Goal: Contribute content

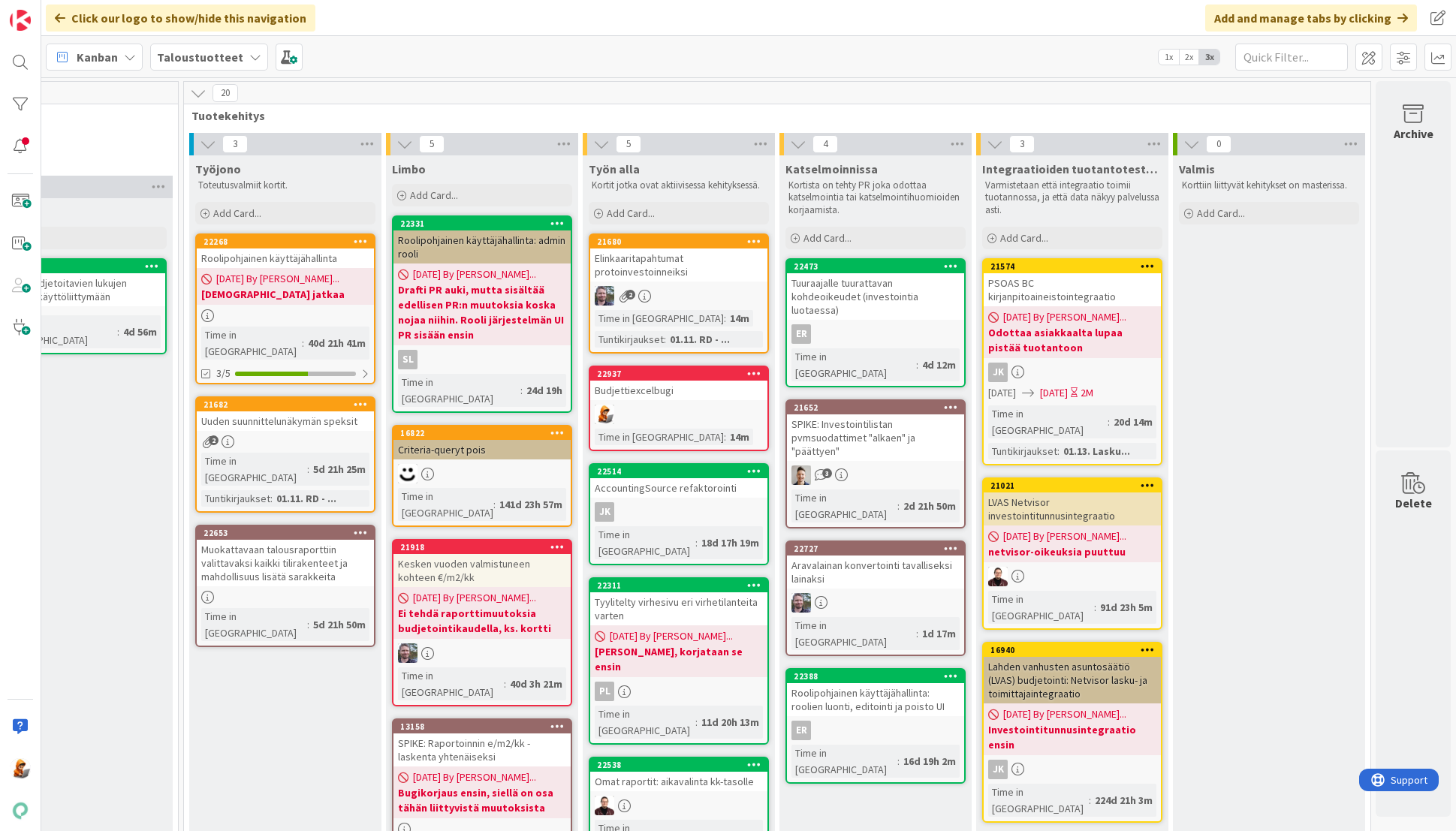
scroll to position [0, 1700]
click at [652, 263] on div "Elinkaaritapahtumat protoinvestoinneiksi" at bounding box center [679, 265] width 177 height 33
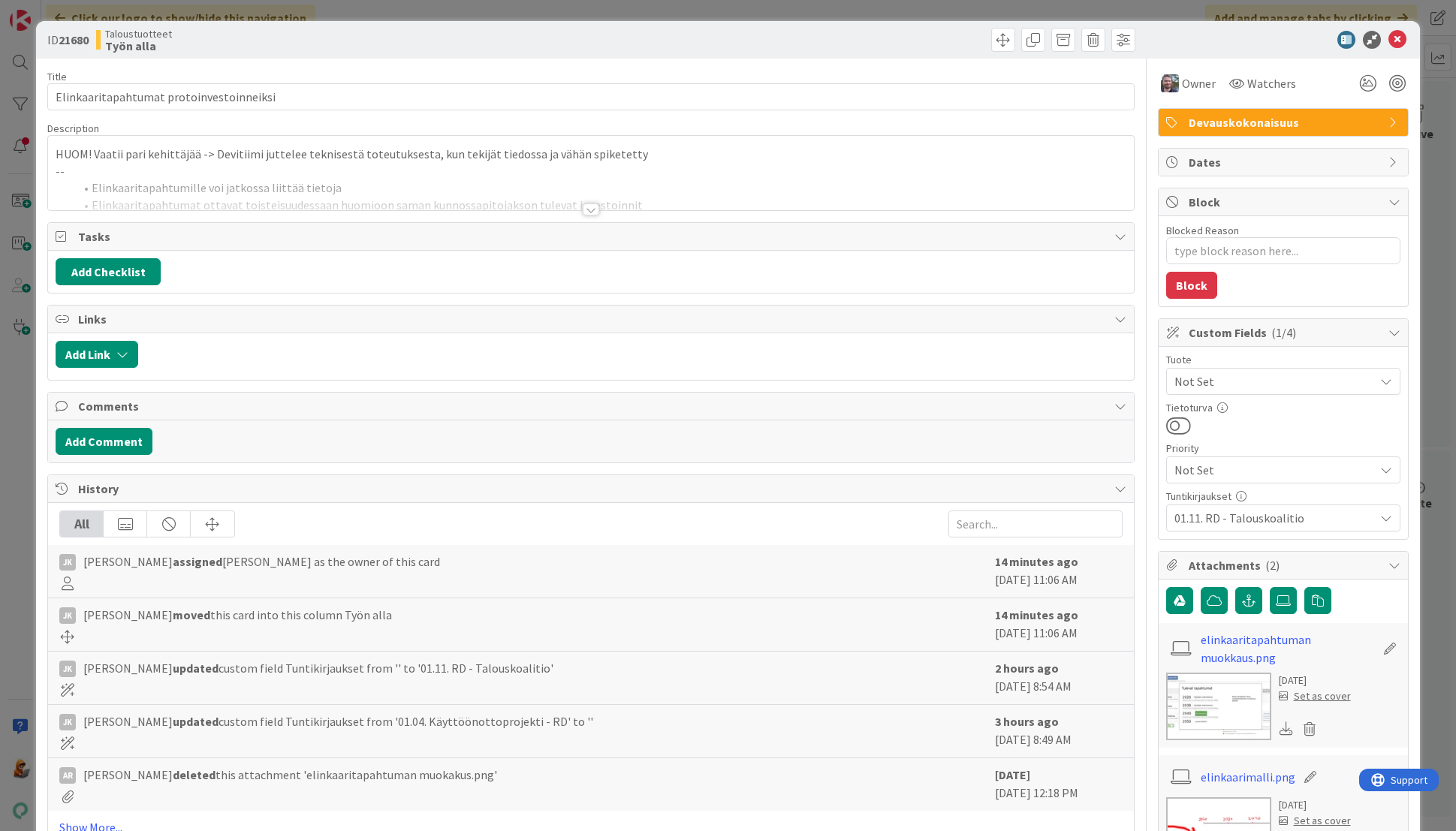
click at [589, 208] on div at bounding box center [591, 210] width 16 height 12
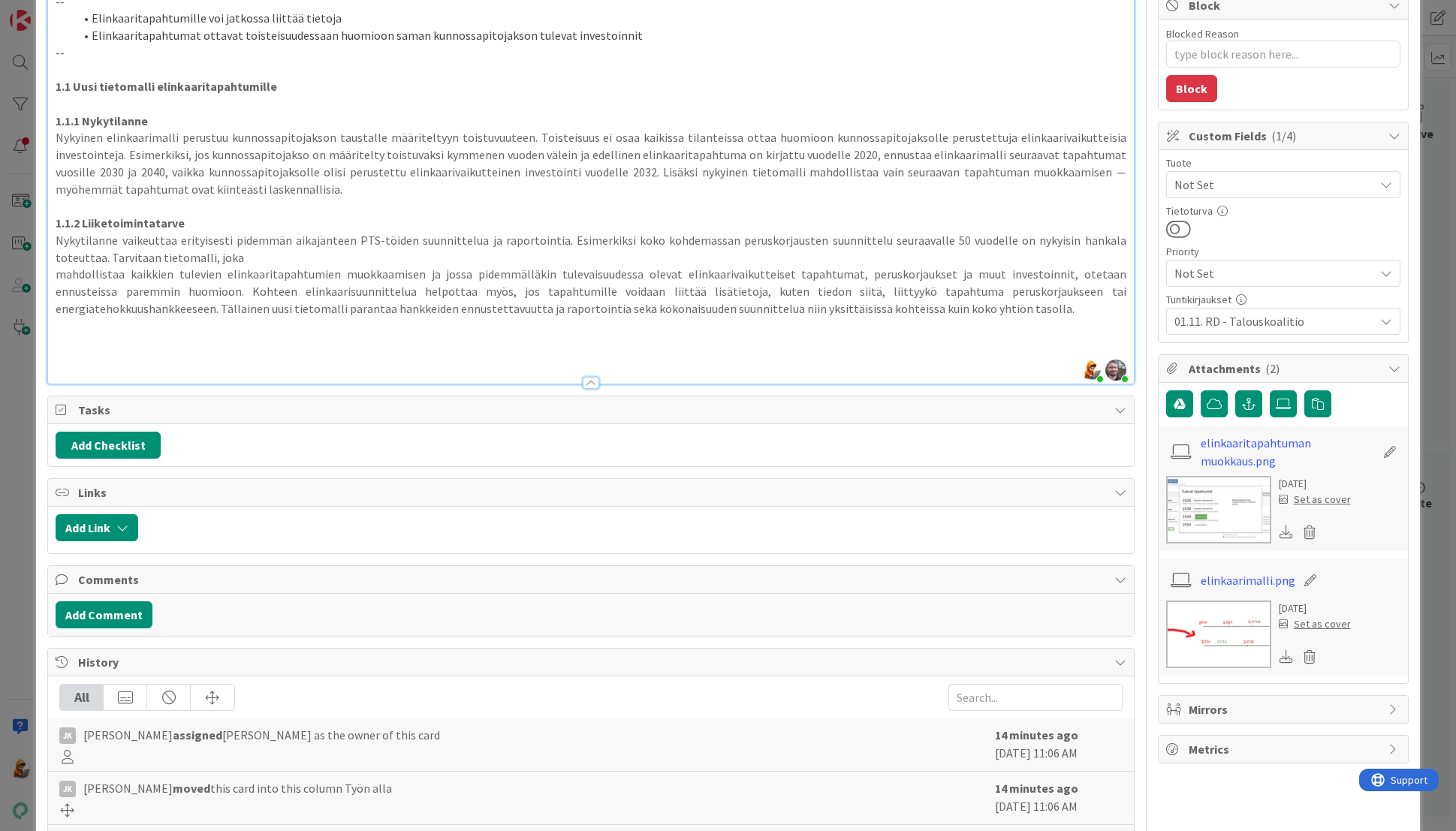
scroll to position [308, 0]
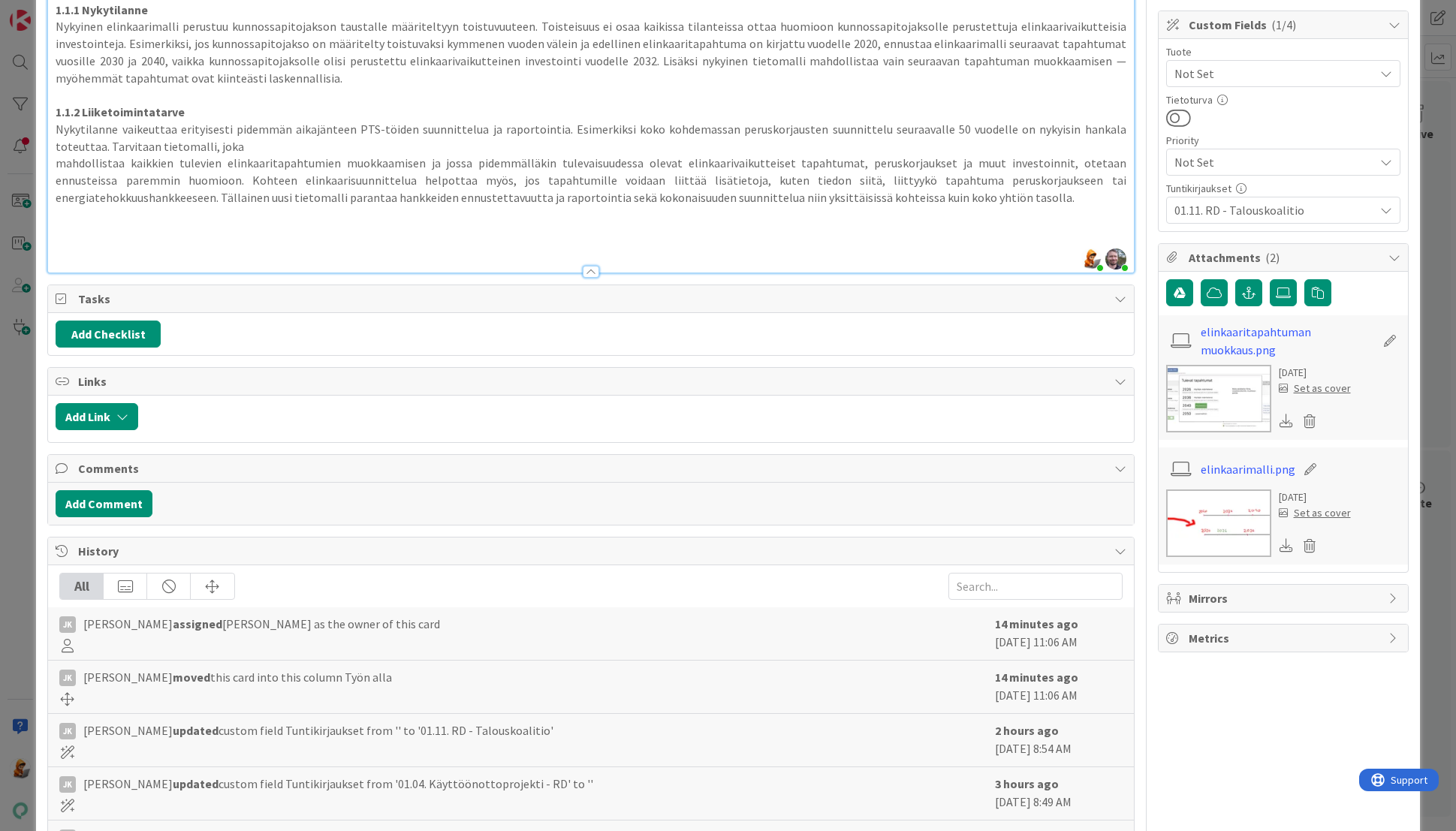
click at [1211, 405] on img at bounding box center [1218, 398] width 105 height 67
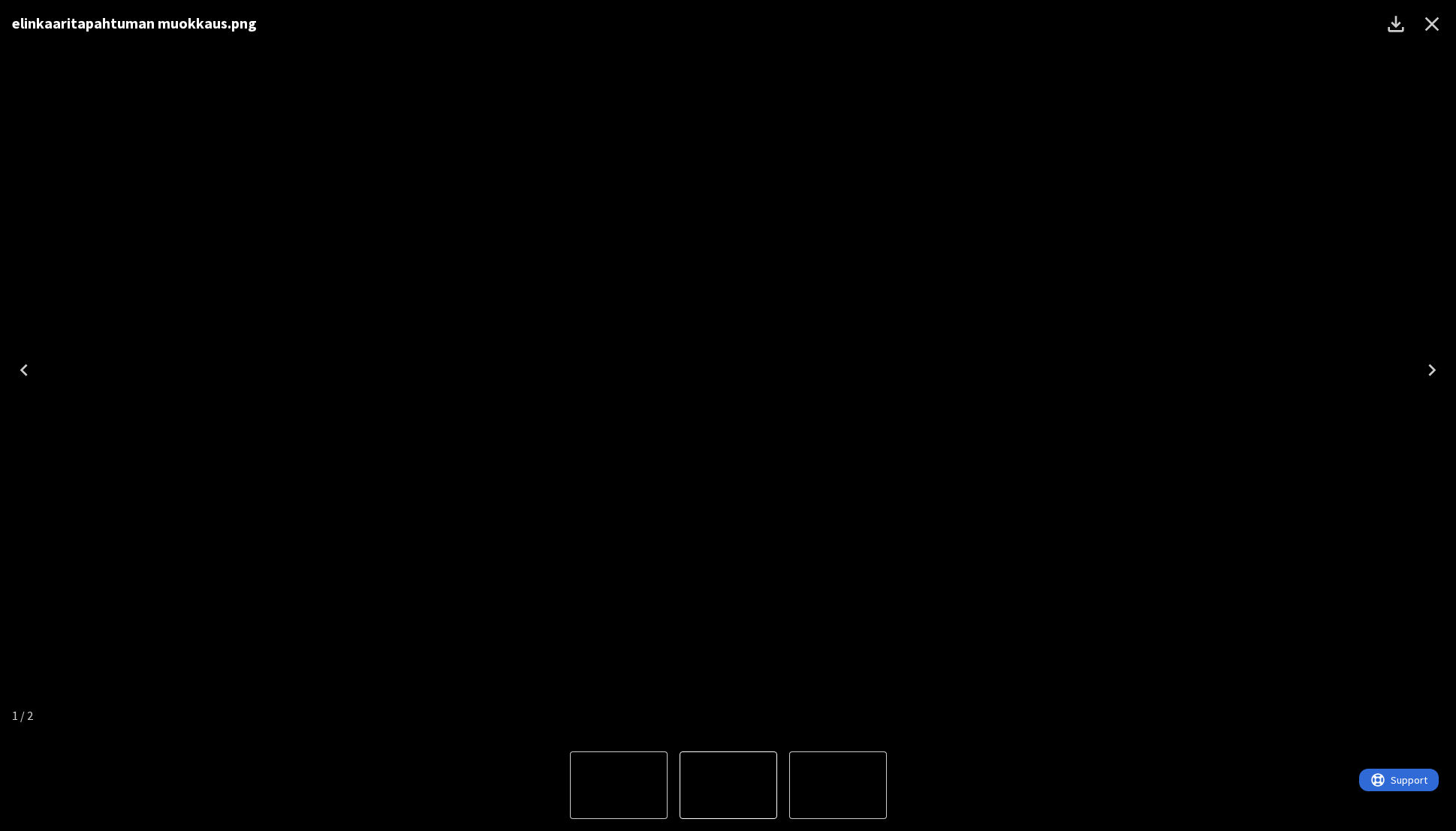
click at [1425, 26] on icon "Close" at bounding box center [1432, 24] width 24 height 24
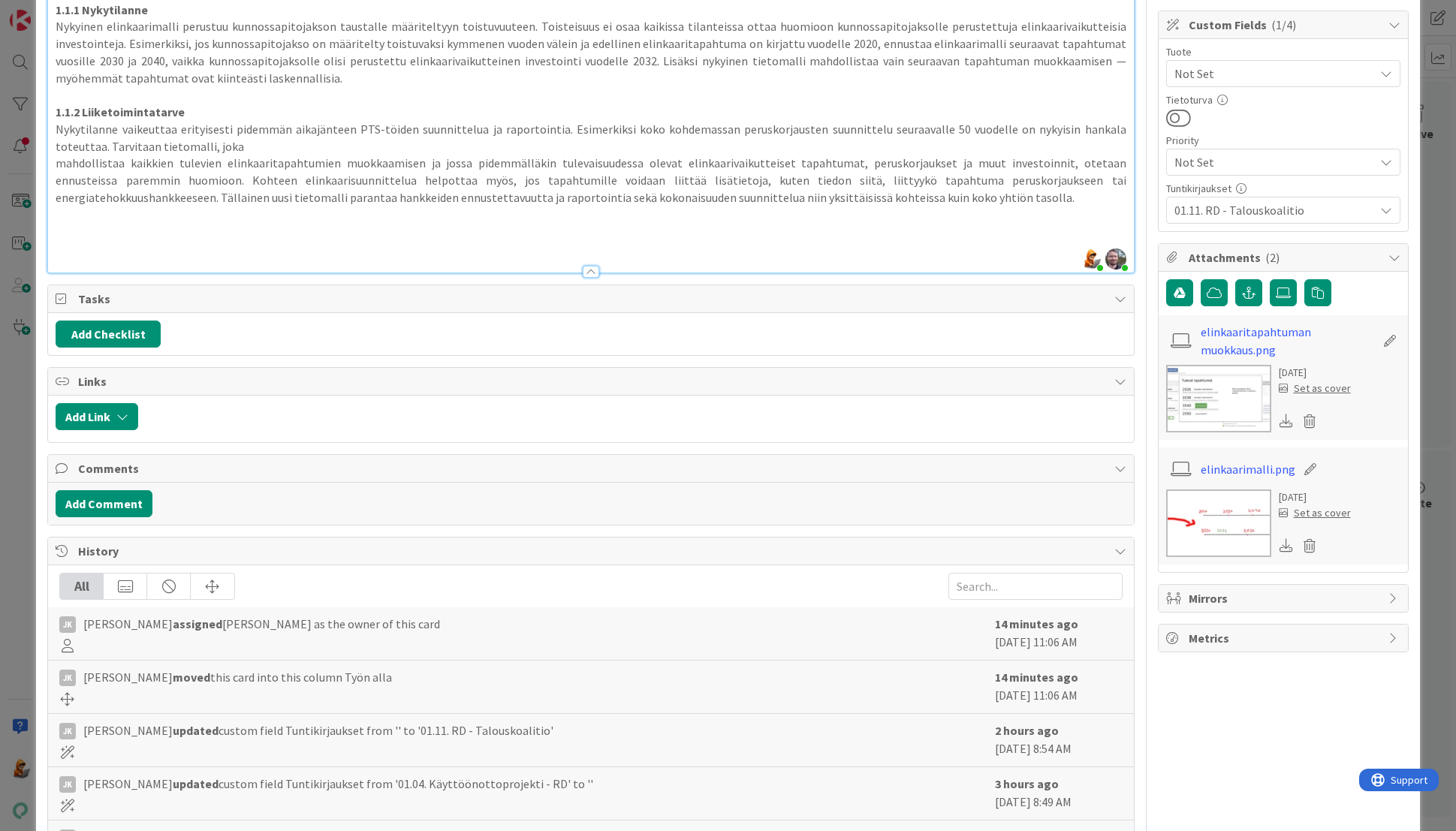
click at [1212, 517] on img at bounding box center [1218, 522] width 105 height 67
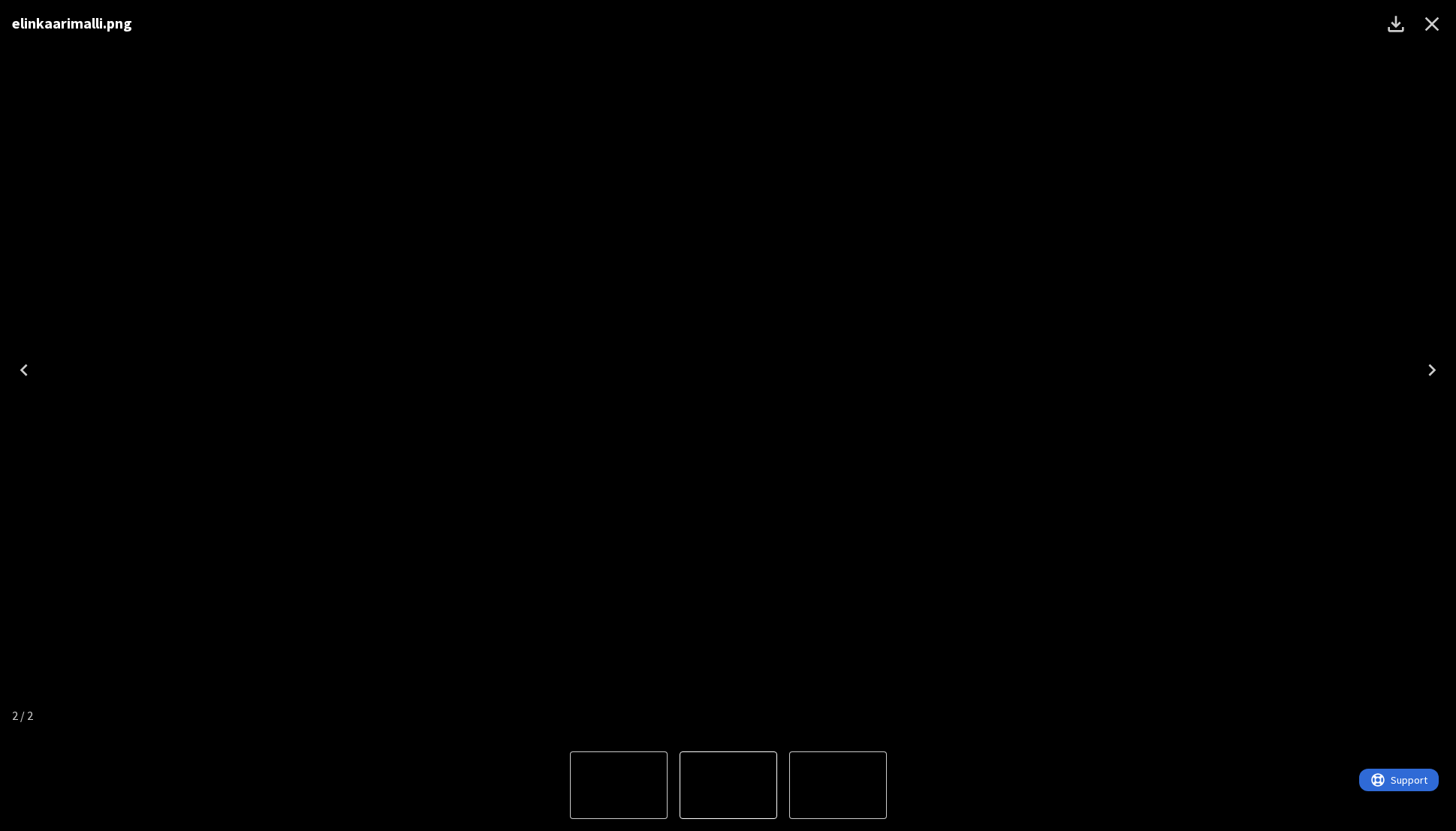
click at [1433, 21] on icon "Close" at bounding box center [1432, 24] width 14 height 14
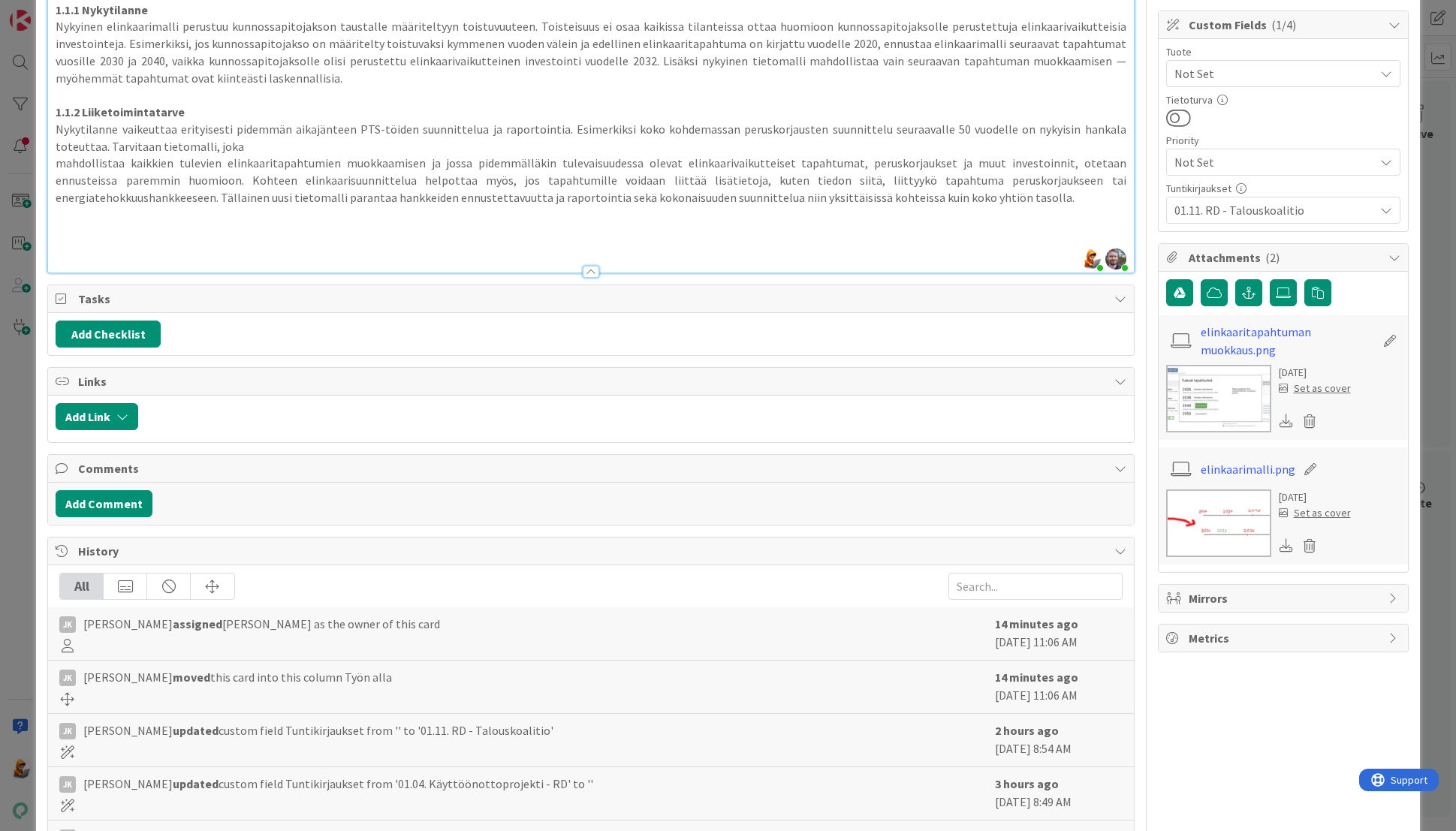
type textarea "x"
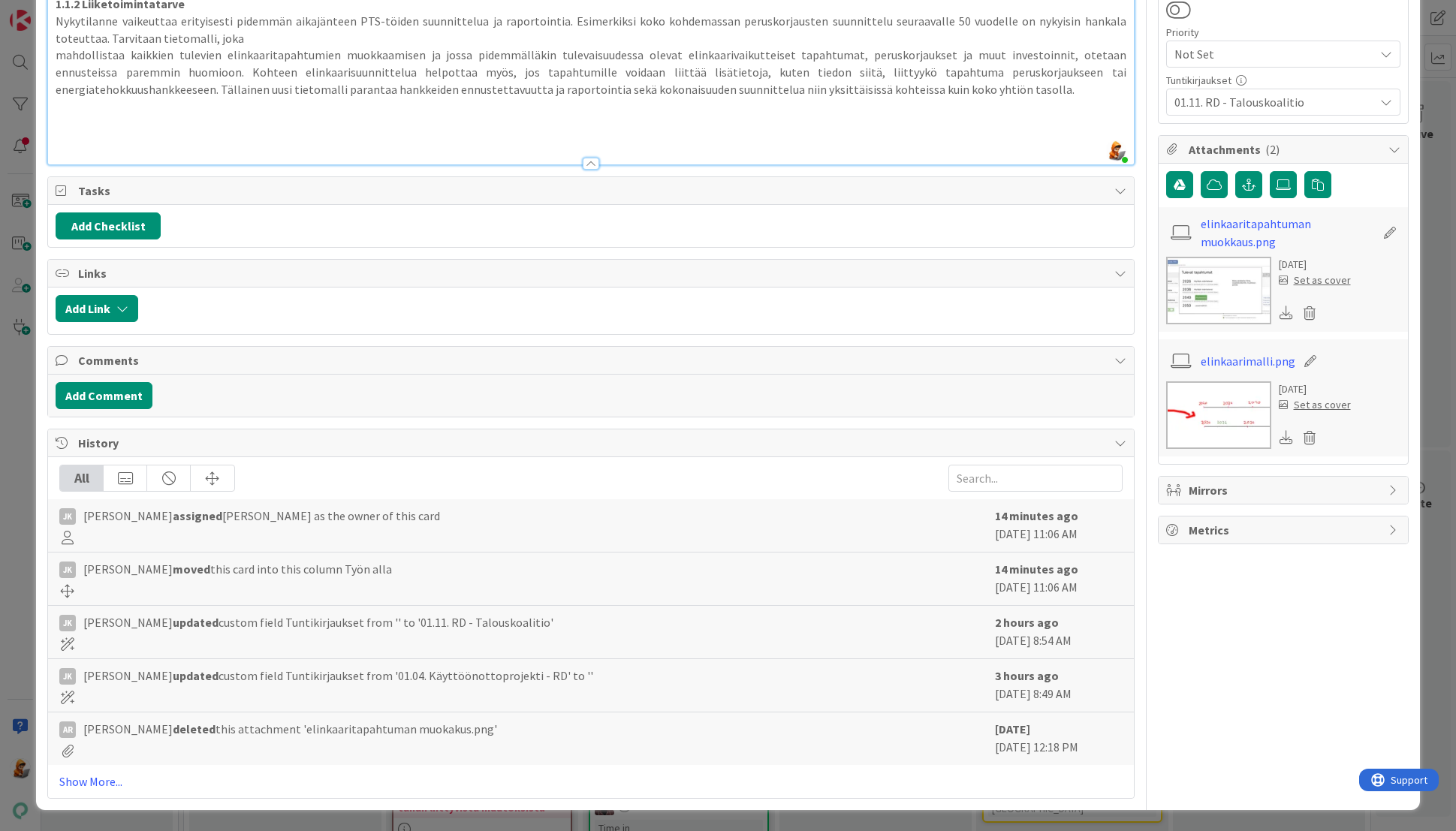
scroll to position [0, 0]
